Goal: Task Accomplishment & Management: Manage account settings

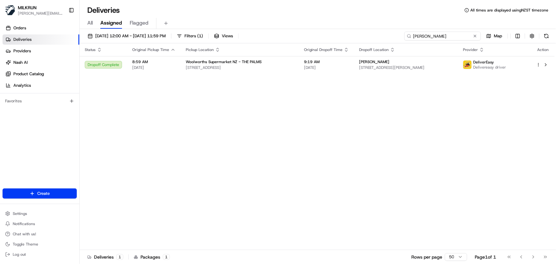
drag, startPoint x: 463, startPoint y: 36, endPoint x: -131, endPoint y: 7, distance: 594.7
click at [0, 7] on html "MILKRUN irene.salaivao@woolworths.co.nz Toggle Sidebar Orders Deliveries Provid…" at bounding box center [278, 132] width 556 height 264
paste input "Janine van leeuwen"
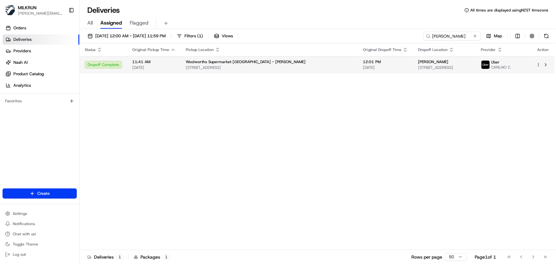
click at [229, 67] on span "271 Richmond Rd, Auckland, Auckland 1022, NZ" at bounding box center [269, 67] width 167 height 5
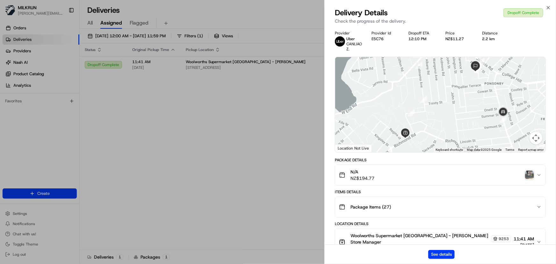
click at [529, 174] on img "button" at bounding box center [529, 175] width 9 height 9
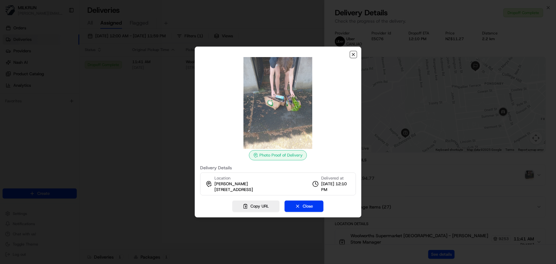
click at [354, 55] on icon "button" at bounding box center [353, 54] width 5 height 5
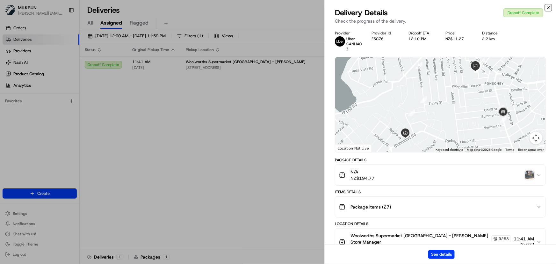
click at [547, 8] on icon "button" at bounding box center [548, 7] width 5 height 5
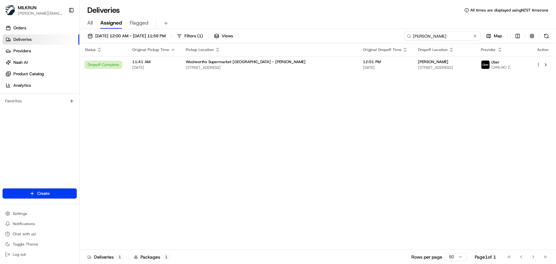
drag, startPoint x: 471, startPoint y: 33, endPoint x: 341, endPoint y: 37, distance: 130.1
click at [341, 37] on div "25/08/2025 12:00 AM - 25/08/2025 11:59 PM Filters ( 1 ) Views Janine van leeuwe…" at bounding box center [318, 38] width 477 height 12
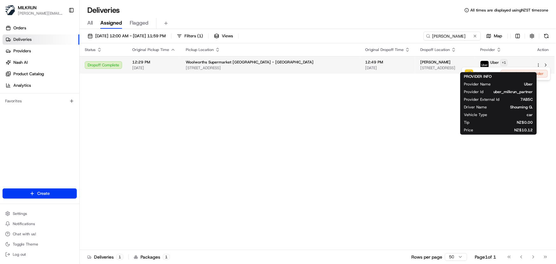
click at [504, 60] on html "MILKRUN irene.salaivao@woolworths.co.nz Toggle Sidebar Orders Deliveries Provid…" at bounding box center [278, 132] width 556 height 264
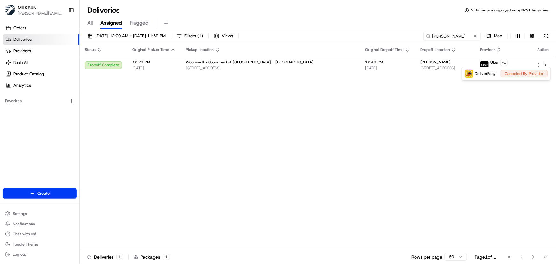
click at [325, 154] on html "MILKRUN irene.salaivao@woolworths.co.nz Toggle Sidebar Orders Deliveries Provid…" at bounding box center [278, 132] width 556 height 264
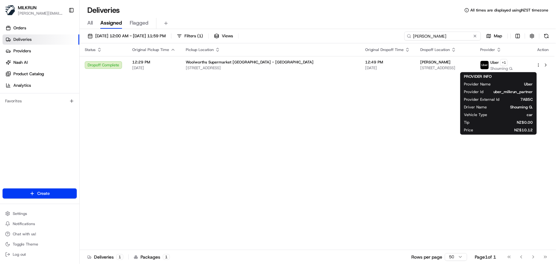
click at [471, 36] on input "mandeep dandiwal" at bounding box center [443, 36] width 77 height 9
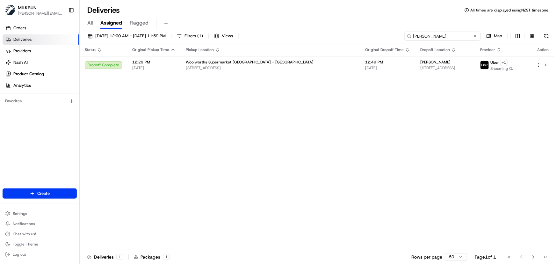
drag, startPoint x: 396, startPoint y: 39, endPoint x: 146, endPoint y: 9, distance: 252.1
click at [148, 9] on div "Deliveries All times are displayed using NZST timezone All Assigned Flagged 25/…" at bounding box center [318, 132] width 477 height 264
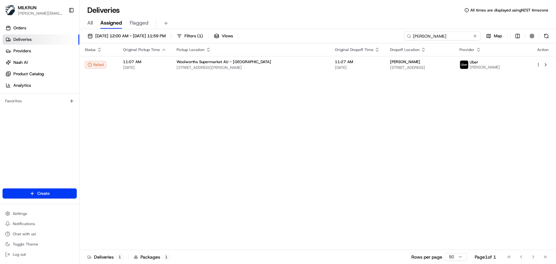
drag, startPoint x: 439, startPoint y: 36, endPoint x: 147, endPoint y: 27, distance: 292.5
click at [147, 27] on div "Deliveries All times are displayed using NZST timezone All Assigned Flagged 25/…" at bounding box center [318, 132] width 477 height 264
paste input "[PERSON_NAME]"
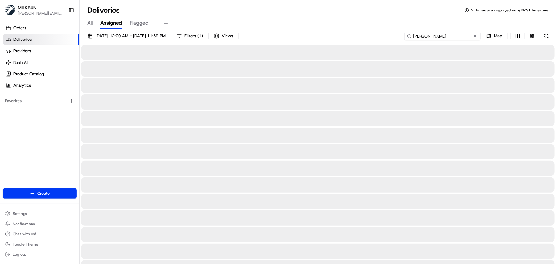
type input "[PERSON_NAME]"
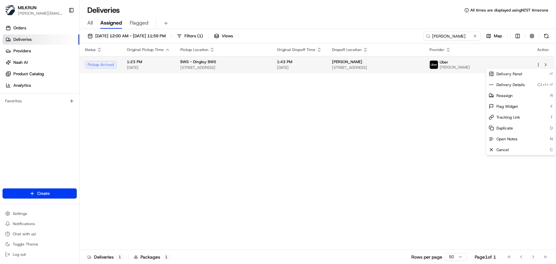
click at [539, 65] on html "MILKRUN irene.salaivao@woolworths.co.nz Toggle Sidebar Orders Deliveries Provid…" at bounding box center [278, 132] width 556 height 264
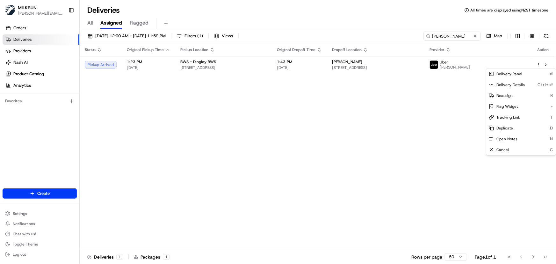
click at [366, 157] on html "MILKRUN irene.salaivao@woolworths.co.nz Toggle Sidebar Orders Deliveries Provid…" at bounding box center [278, 132] width 556 height 264
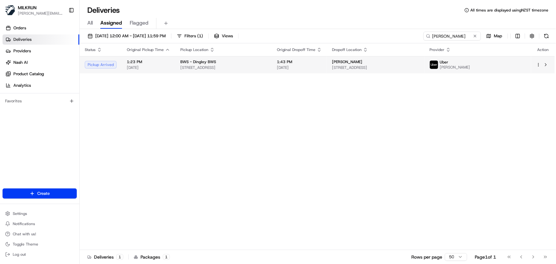
click at [539, 64] on html "MILKRUN irene.salaivao@woolworths.co.nz Toggle Sidebar Orders Deliveries Provid…" at bounding box center [278, 132] width 556 height 264
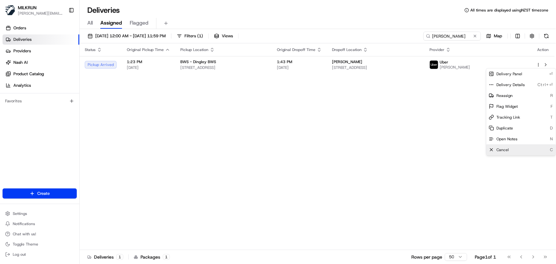
click at [497, 149] on span "Cancel" at bounding box center [503, 149] width 12 height 5
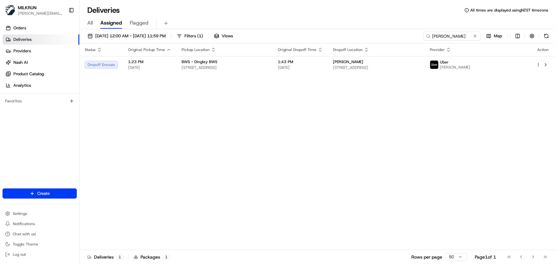
click at [443, 136] on div "Status Original Pickup Time Pickup Location Original Dropoff Time Dropoff Locat…" at bounding box center [317, 146] width 475 height 207
click at [379, 136] on div "Status Original Pickup Time Pickup Location Original Dropoff Time Dropoff Locat…" at bounding box center [317, 146] width 475 height 207
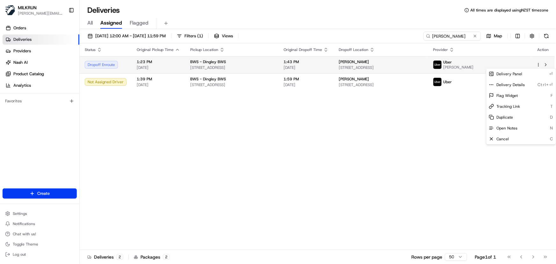
click at [539, 66] on html "MILKRUN irene.salaivao@woolworths.co.nz Toggle Sidebar Orders Deliveries Provid…" at bounding box center [278, 132] width 556 height 264
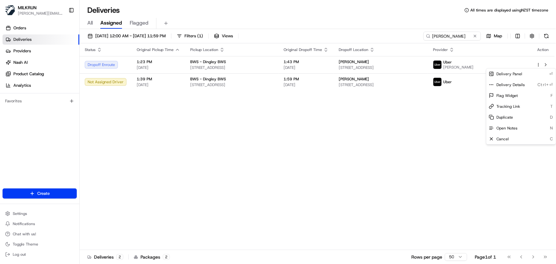
click at [353, 159] on html "MILKRUN irene.salaivao@woolworths.co.nz Toggle Sidebar Orders Deliveries Provid…" at bounding box center [278, 132] width 556 height 264
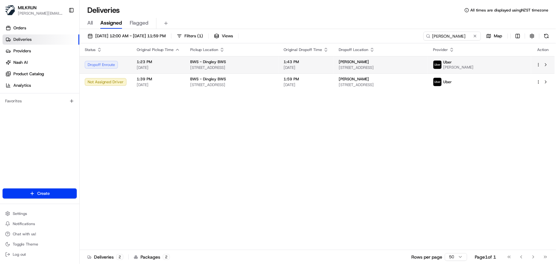
click at [329, 63] on span "1:43 PM" at bounding box center [306, 61] width 45 height 5
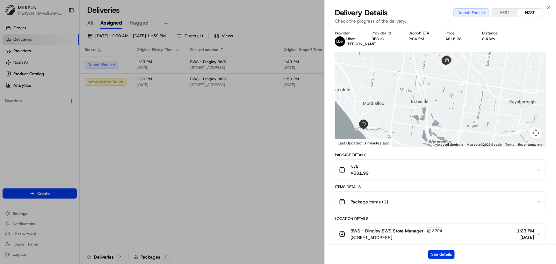
click at [441, 253] on button "See details" at bounding box center [442, 254] width 26 height 9
click at [548, 8] on icon "button" at bounding box center [548, 7] width 3 height 3
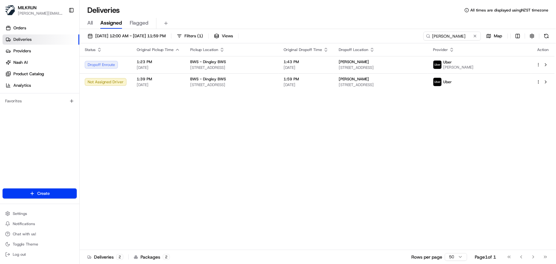
click at [317, 187] on div "Status Original Pickup Time Pickup Location Original Dropoff Time Dropoff Locat…" at bounding box center [317, 146] width 475 height 207
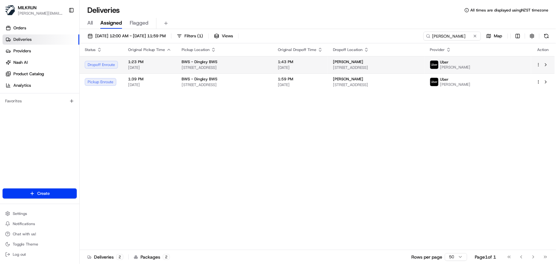
click at [167, 70] on span "[DATE]" at bounding box center [149, 67] width 43 height 5
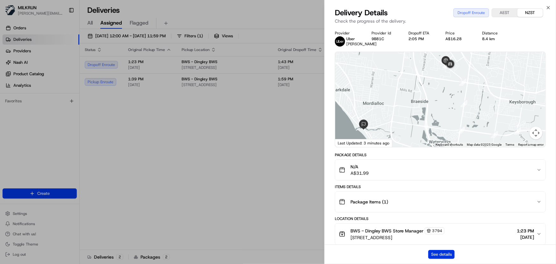
click at [432, 252] on button "See details" at bounding box center [442, 254] width 26 height 9
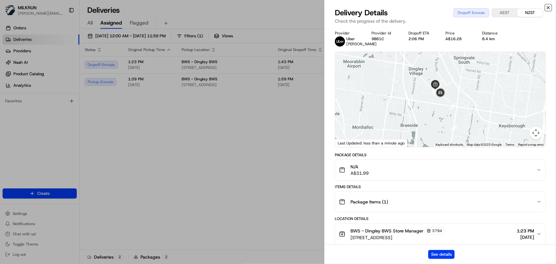
click at [549, 9] on icon "button" at bounding box center [548, 7] width 5 height 5
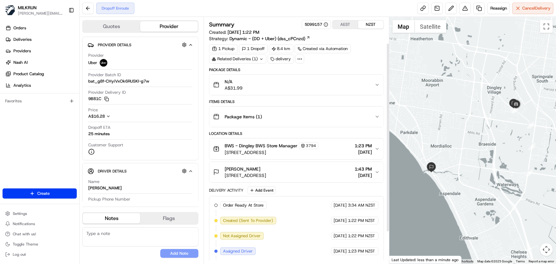
scroll to position [75, 0]
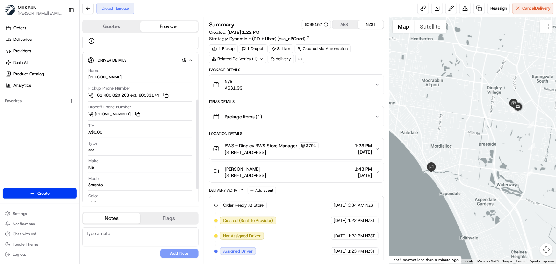
scroll to position [116, 0]
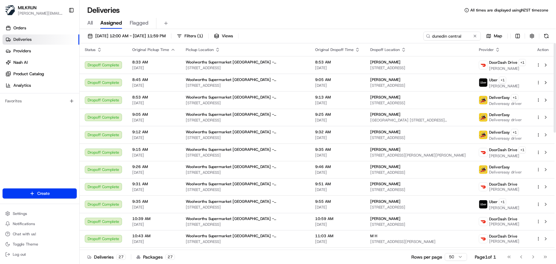
click at [0, 40] on html "MILKRUN irene.salaivao@woolworths.co.nz Toggle Sidebar Orders Deliveries Provid…" at bounding box center [278, 132] width 556 height 264
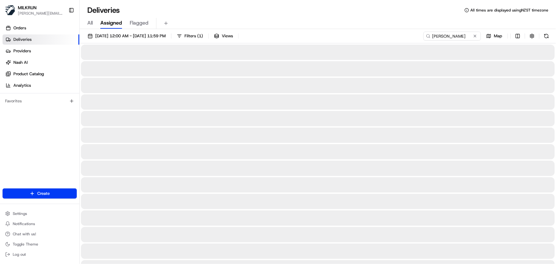
type input "[PERSON_NAME]"
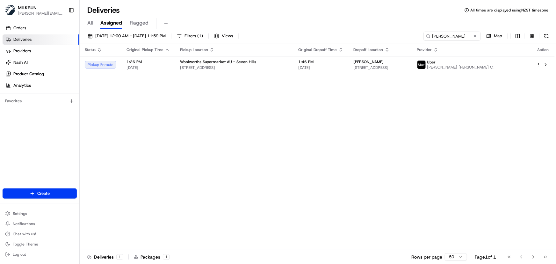
click at [215, 126] on div "Status Original Pickup Time Pickup Location Original Dropoff Time Dropoff Locat…" at bounding box center [317, 146] width 475 height 207
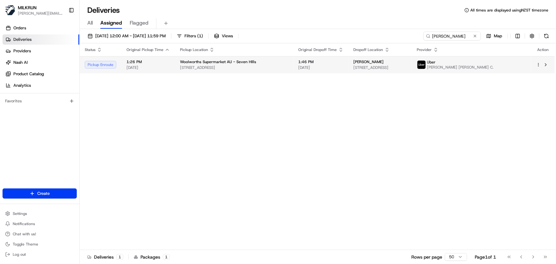
click at [260, 67] on span "224 Prospect Hwy, Seven Hills, NSW 2147, AU" at bounding box center [234, 67] width 108 height 5
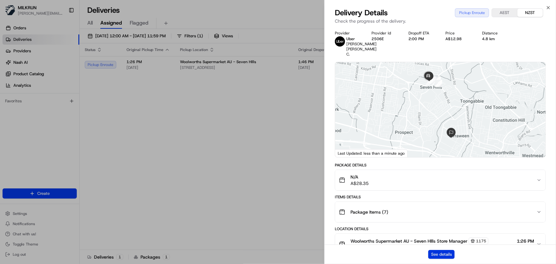
click at [440, 254] on button "See details" at bounding box center [442, 254] width 26 height 9
click at [548, 7] on icon "button" at bounding box center [548, 7] width 5 height 5
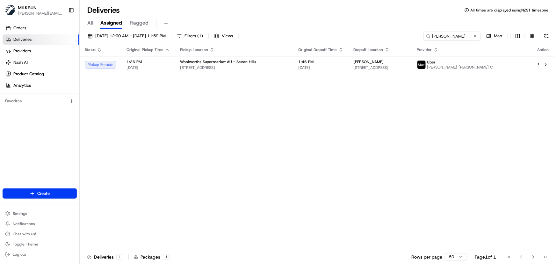
click at [466, 160] on div "Status Original Pickup Time Pickup Location Original Dropoff Time Dropoff Locat…" at bounding box center [317, 146] width 475 height 207
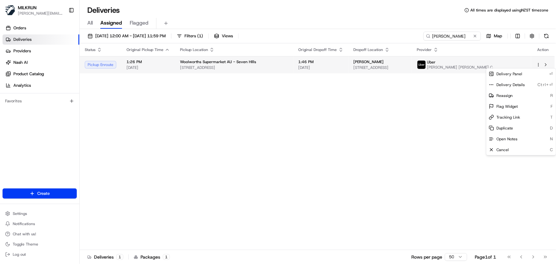
click at [539, 66] on html "MILKRUN irene.salaivao@woolworths.co.nz Toggle Sidebar Orders Deliveries Provid…" at bounding box center [278, 132] width 556 height 264
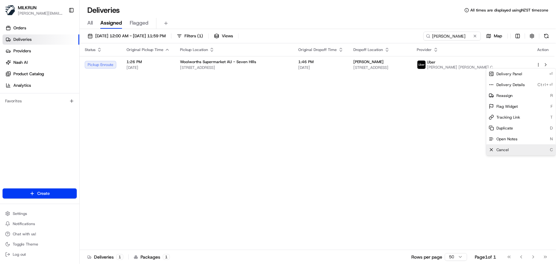
click at [504, 153] on div "Cancel C" at bounding box center [522, 149] width 70 height 11
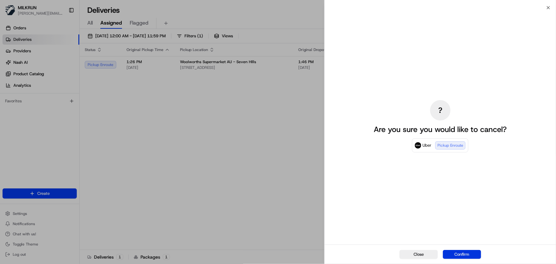
click at [461, 255] on button "Confirm" at bounding box center [462, 254] width 38 height 9
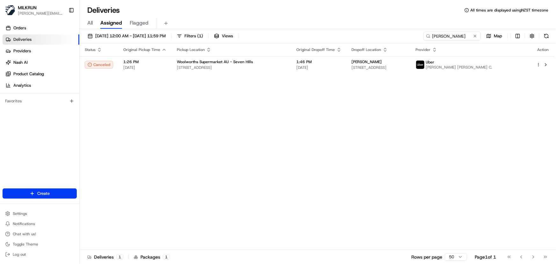
click at [282, 142] on div "Status Original Pickup Time Pickup Location Original Dropoff Time Dropoff Locat…" at bounding box center [317, 146] width 475 height 207
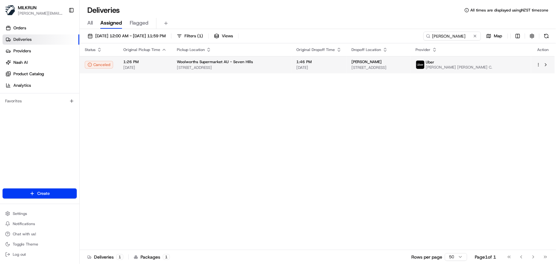
click at [538, 63] on html "MILKRUN irene.salaivao@woolworths.co.nz Toggle Sidebar Orders Deliveries Provid…" at bounding box center [278, 132] width 556 height 264
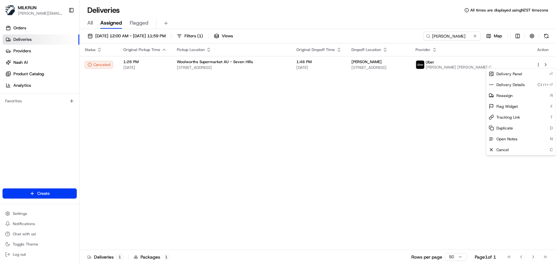
click at [465, 149] on html "MILKRUN irene.salaivao@woolworths.co.nz Toggle Sidebar Orders Deliveries Provid…" at bounding box center [278, 132] width 556 height 264
click at [538, 65] on html "MILKRUN irene.salaivao@woolworths.co.nz Toggle Sidebar Orders Deliveries Provid…" at bounding box center [278, 132] width 556 height 264
click at [507, 94] on span "Reassign" at bounding box center [505, 95] width 16 height 5
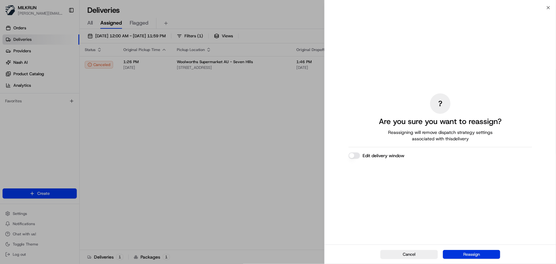
click at [480, 254] on button "Reassign" at bounding box center [471, 254] width 57 height 9
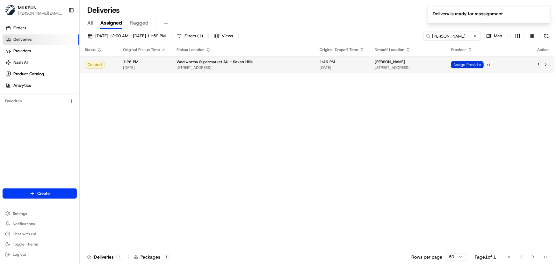
click at [482, 65] on span "Assign Provider" at bounding box center [467, 64] width 33 height 7
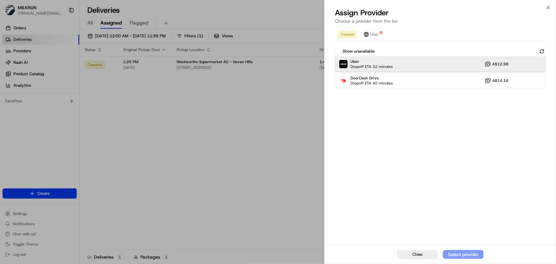
click at [451, 67] on div "Uber Dropoff ETA 32 minutes A$12.98" at bounding box center [440, 63] width 211 height 15
click at [472, 254] on div "Assign Provider" at bounding box center [463, 254] width 31 height 6
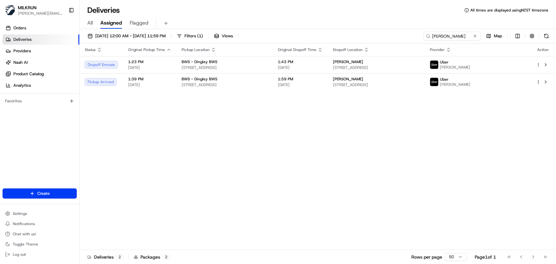
click at [269, 140] on div "Status Original Pickup Time Pickup Location Original Dropoff Time Dropoff Locat…" at bounding box center [317, 146] width 475 height 207
click at [245, 55] on th "Pickup Location" at bounding box center [225, 49] width 96 height 13
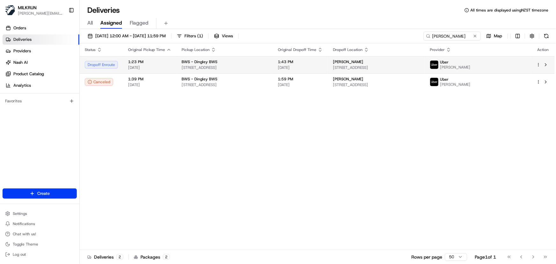
click at [241, 64] on div "BWS - Dingley BWS 89 Centre Dandenong Road, Dingley Village, VIC 3172, AU" at bounding box center [225, 64] width 86 height 11
